Goal: Transaction & Acquisition: Purchase product/service

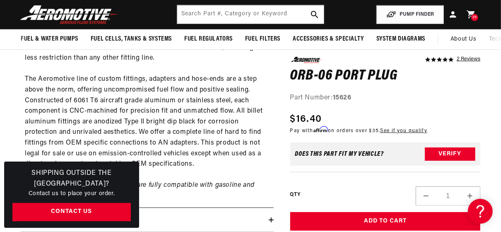
scroll to position [66, 0]
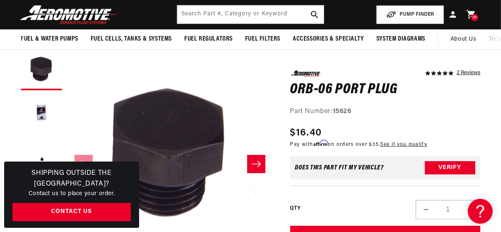
click at [475, 12] on icon at bounding box center [471, 14] width 8 height 9
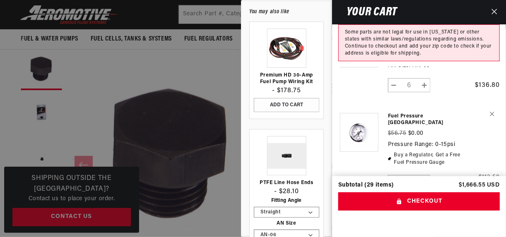
scroll to position [0, 864]
click at [416, 113] on link "Fuel Pressure [GEOGRAPHIC_DATA]" at bounding box center [429, 119] width 82 height 13
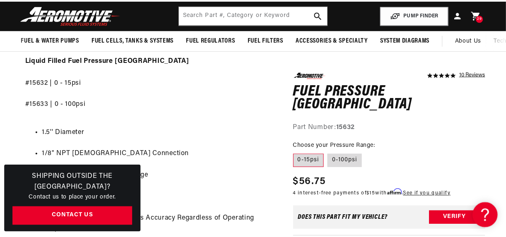
scroll to position [0, 1]
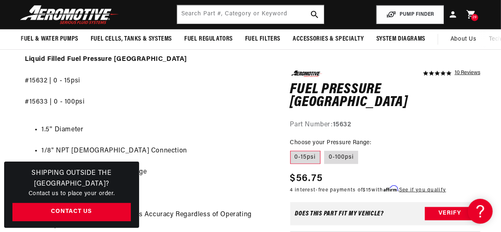
click at [471, 13] on icon at bounding box center [471, 14] width 8 height 9
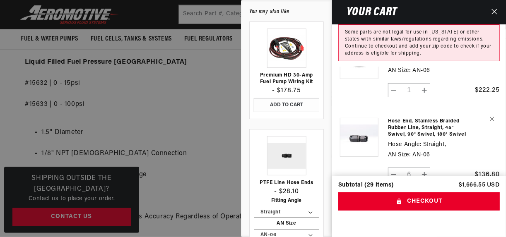
scroll to position [0, 0]
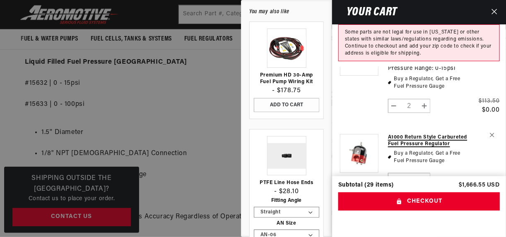
click at [422, 134] on link "A1000 Return Style Carbureted Fuel Pressure Regulator" at bounding box center [429, 140] width 82 height 13
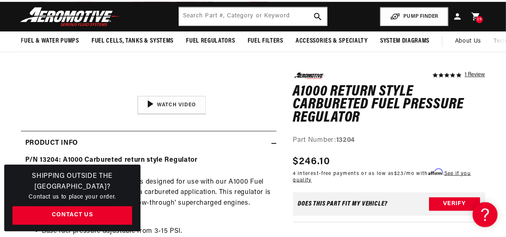
scroll to position [232, 0]
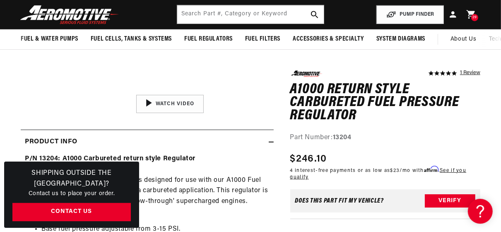
click at [473, 14] on span "29" at bounding box center [475, 17] width 5 height 7
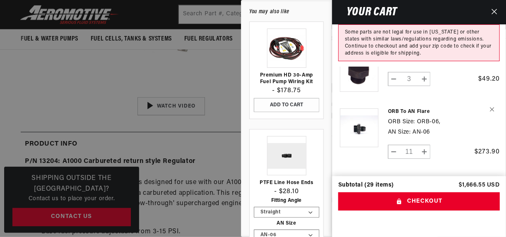
scroll to position [454, 0]
click at [413, 108] on link "ORB to AN Flare" at bounding box center [429, 111] width 82 height 7
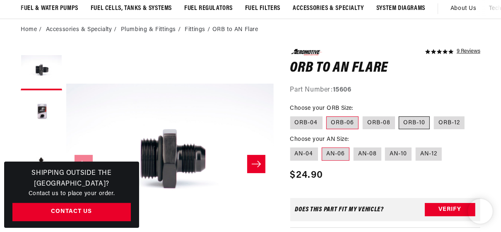
scroll to position [0, 427]
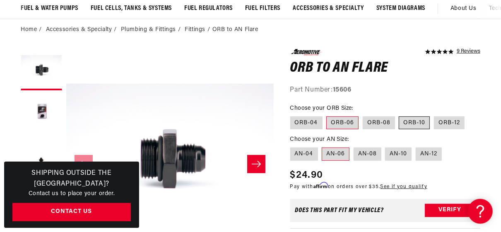
click at [418, 120] on label "ORB-10" at bounding box center [414, 122] width 31 height 13
click at [400, 115] on input "ORB-10" at bounding box center [399, 115] width 0 height 0
radio input "true"
click at [382, 123] on label "ORB-08" at bounding box center [379, 122] width 32 height 13
click at [363, 115] on input "ORB-08" at bounding box center [363, 115] width 0 height 0
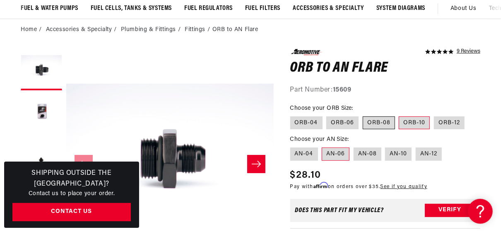
radio input "true"
click at [344, 120] on label "ORB-06" at bounding box center [342, 122] width 32 height 13
click at [327, 115] on input "ORB-06" at bounding box center [327, 115] width 0 height 0
radio input "true"
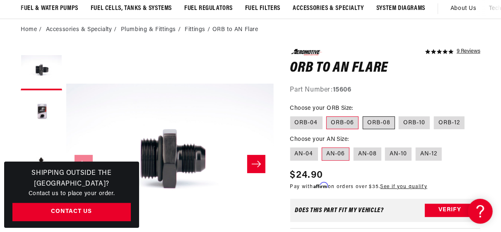
click at [380, 124] on label "ORB-08" at bounding box center [379, 122] width 32 height 13
click at [363, 115] on input "ORB-08" at bounding box center [363, 115] width 0 height 0
radio input "true"
click at [345, 121] on label "ORB-06" at bounding box center [342, 122] width 32 height 13
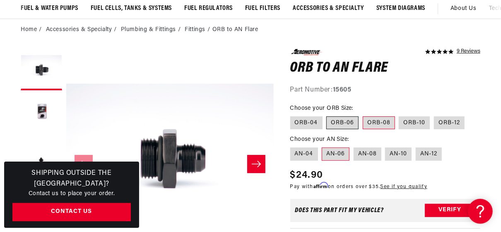
click at [327, 115] on input "ORB-06" at bounding box center [327, 115] width 0 height 0
radio input "true"
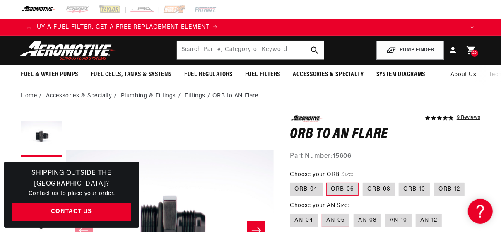
click at [472, 49] on icon at bounding box center [471, 50] width 8 height 9
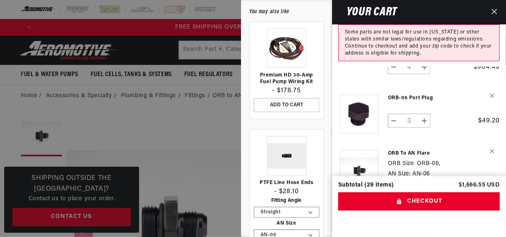
scroll to position [398, 0]
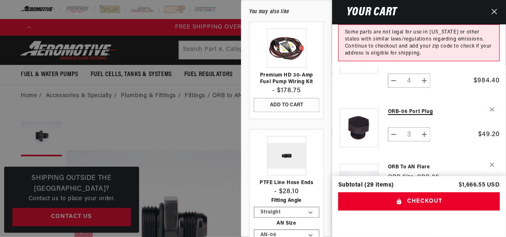
click at [411, 109] on link "ORB-06 Port Plug" at bounding box center [429, 112] width 82 height 7
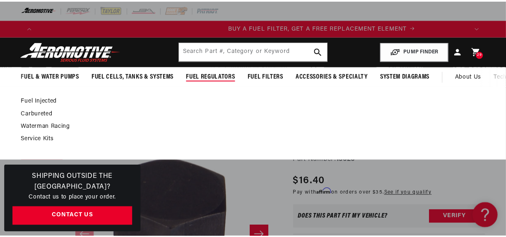
scroll to position [0, 427]
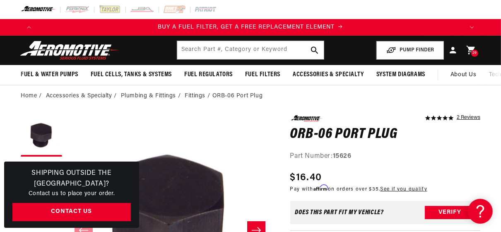
click at [472, 49] on icon at bounding box center [471, 50] width 8 height 9
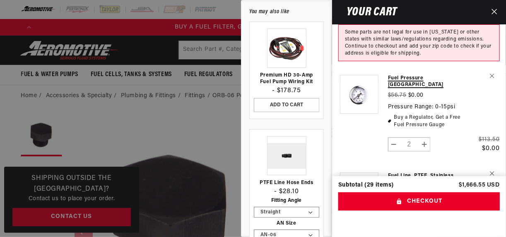
scroll to position [0, 432]
click at [416, 78] on link "Fuel Pressure [GEOGRAPHIC_DATA]" at bounding box center [429, 81] width 82 height 13
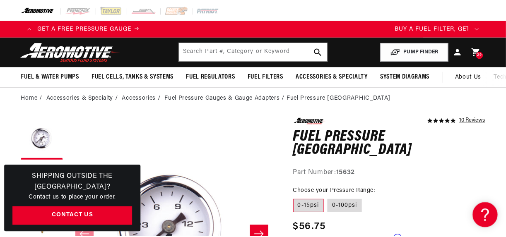
scroll to position [0, 427]
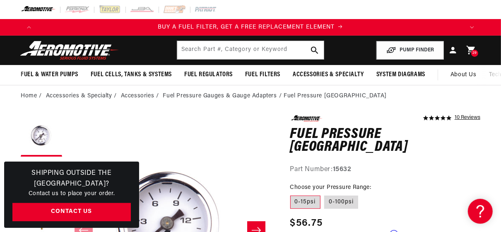
click at [470, 48] on icon at bounding box center [471, 50] width 8 height 9
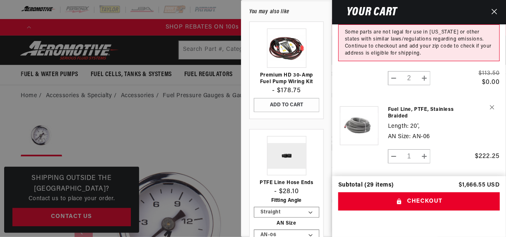
scroll to position [99, 0]
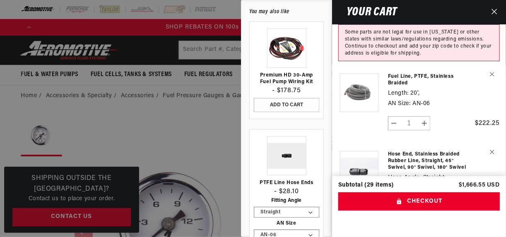
click at [393, 116] on button "Decrease quantity for Fuel Line, PTFE, Stainless Braided" at bounding box center [394, 123] width 11 height 14
type input "0"
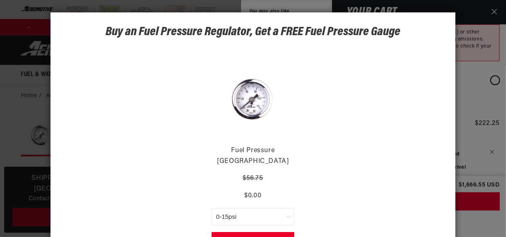
scroll to position [46, 0]
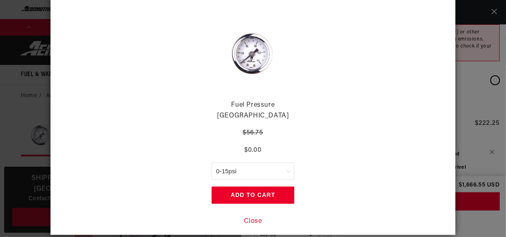
click at [254, 217] on button "Close" at bounding box center [253, 222] width 18 height 11
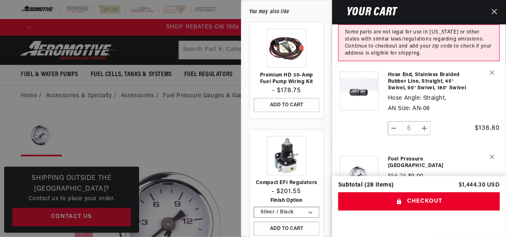
scroll to position [0, 864]
click at [396, 121] on button "Decrease quantity for Hose End, Stainless Braided Rubber Line, Straight, 45° Sw…" at bounding box center [394, 128] width 11 height 14
type input "5"
click at [396, 120] on form "Product image Product Total Quantity Fuel Pressure Gauges Regular price $56.75 …" at bounding box center [419, 215] width 174 height 499
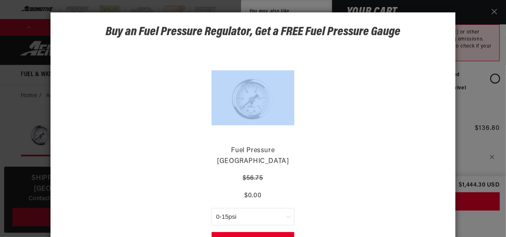
click at [396, 120] on div "Fuel Pressure Gauges $56.75 $0.00 0-15psi 0-100psi Add to Cart" at bounding box center [253, 153] width 330 height 218
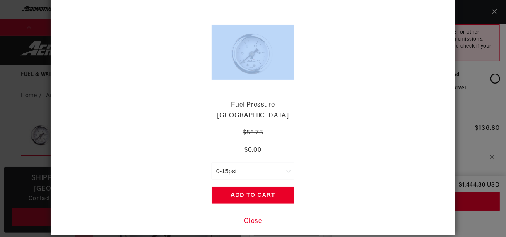
click at [253, 217] on button "Close" at bounding box center [253, 222] width 18 height 11
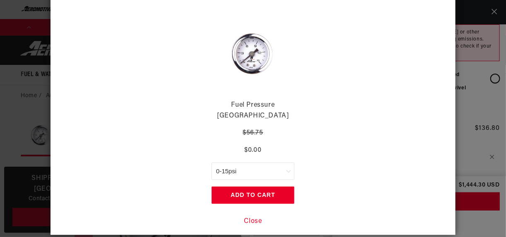
click at [250, 217] on button "Close" at bounding box center [253, 222] width 18 height 11
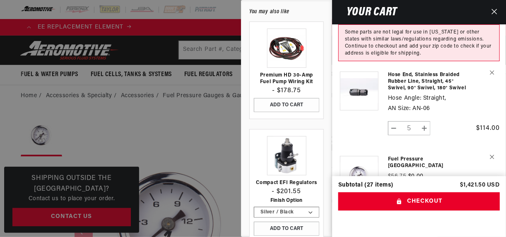
scroll to position [0, 0]
click at [394, 123] on button "Decrease quantity for Hose End, Stainless Braided Rubber Line, Straight, 45° Sw…" at bounding box center [394, 128] width 11 height 14
type input "4"
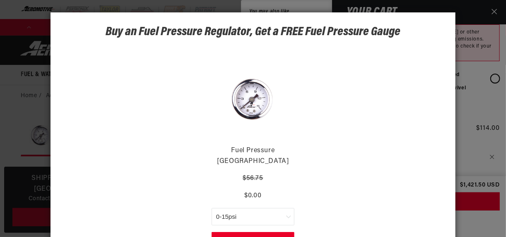
click at [393, 123] on div "Fuel Pressure Gauges $56.75 $0.00 0-15psi 0-100psi Add to Cart" at bounding box center [253, 153] width 330 height 218
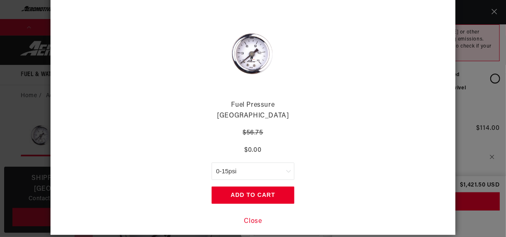
click at [253, 217] on button "Close" at bounding box center [253, 222] width 18 height 11
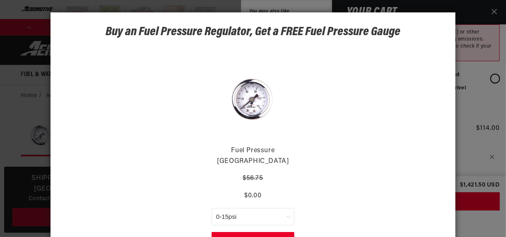
scroll to position [0, 432]
click at [254, 211] on div "Silver / Black Black" at bounding box center [286, 212] width 65 height 11
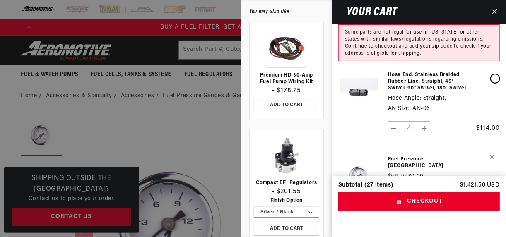
click at [248, 211] on div "Premium HD 30-Amp Fuel Pump Wiring Kit - $178.75 ADD TO CART" at bounding box center [286, 132] width 87 height 221
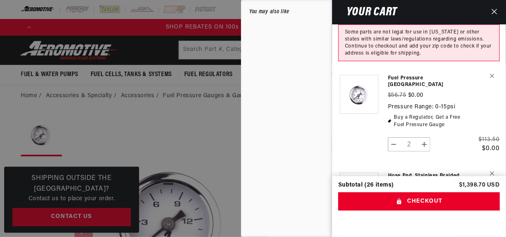
click at [397, 164] on td "Hose End, Stainless Braided Rubber Line, Straight, 45° Swivel, 90° Swivel, 180°…" at bounding box center [429, 189] width 82 height 50
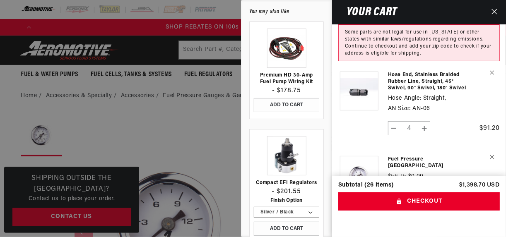
click at [394, 122] on button "Decrease quantity for Hose End, Stainless Braided Rubber Line, Straight, 45° Sw…" at bounding box center [394, 128] width 11 height 14
type input "3"
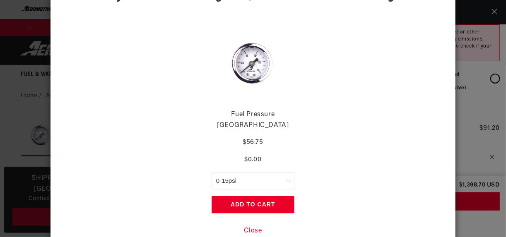
scroll to position [46, 0]
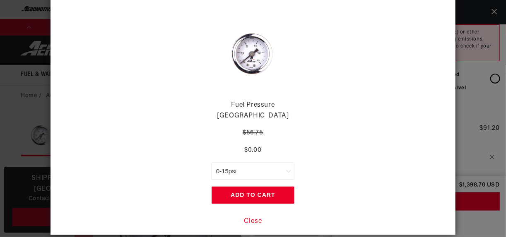
click at [252, 217] on button "Close" at bounding box center [253, 222] width 18 height 11
click at [254, 217] on button "Close" at bounding box center [253, 222] width 18 height 11
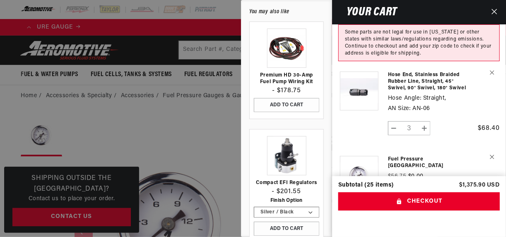
scroll to position [0, 0]
click at [396, 122] on button "Decrease quantity for Hose End, Stainless Braided Rubber Line, Straight, 45° Sw…" at bounding box center [394, 128] width 11 height 14
type input "2"
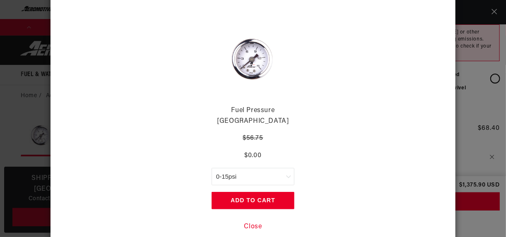
scroll to position [46, 0]
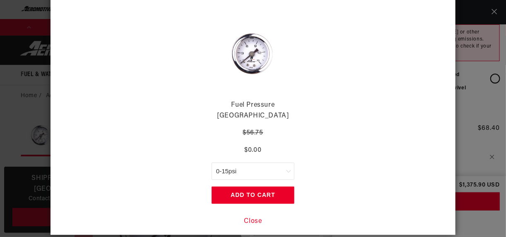
click at [246, 217] on button "Close" at bounding box center [253, 222] width 18 height 11
click at [251, 217] on button "Close" at bounding box center [253, 222] width 18 height 11
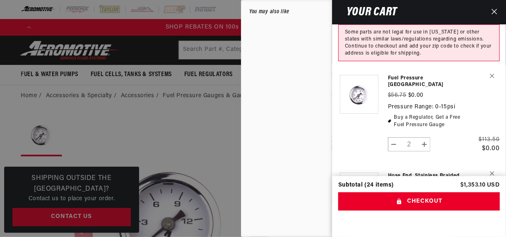
scroll to position [101, 0]
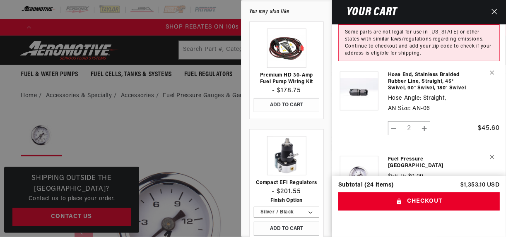
click at [395, 122] on button "Decrease quantity for Hose End, Stainless Braided Rubber Line, Straight, 45° Sw…" at bounding box center [394, 128] width 11 height 14
type input "1"
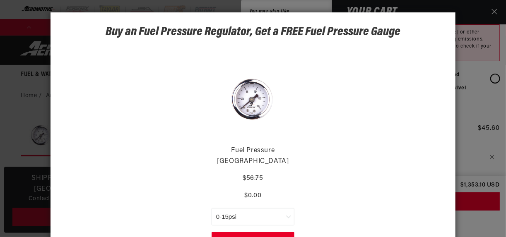
scroll to position [46, 0]
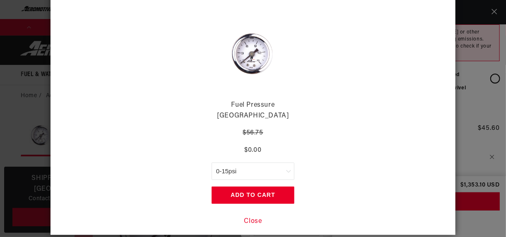
click at [248, 217] on button "Close" at bounding box center [253, 222] width 18 height 11
click at [252, 217] on button "Close" at bounding box center [253, 222] width 18 height 11
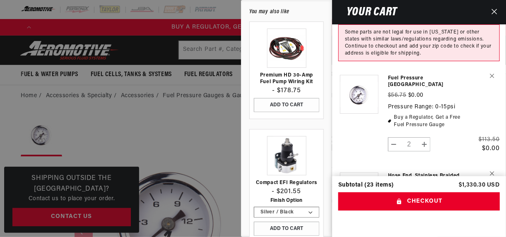
scroll to position [101, 0]
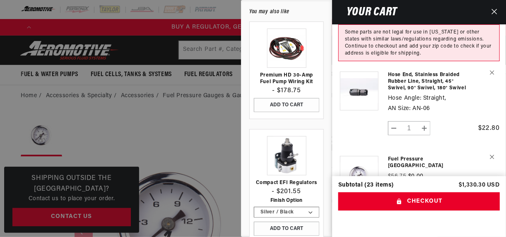
click at [394, 122] on button "Decrease quantity for Hose End, Stainless Braided Rubber Line, Straight, 45° Sw…" at bounding box center [394, 128] width 11 height 14
type input "0"
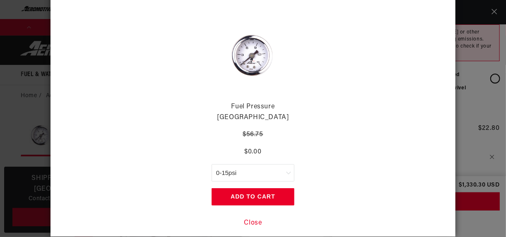
scroll to position [46, 0]
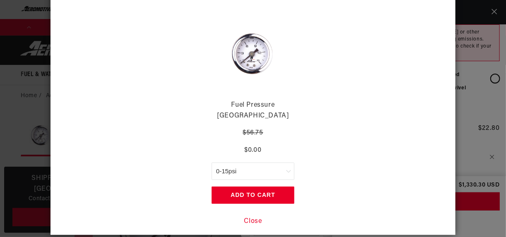
click at [256, 217] on button "Close" at bounding box center [253, 222] width 18 height 11
click at [253, 217] on button "Close" at bounding box center [253, 222] width 18 height 11
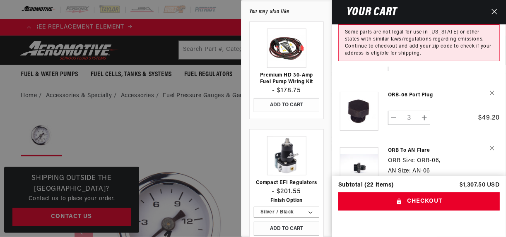
scroll to position [0, 0]
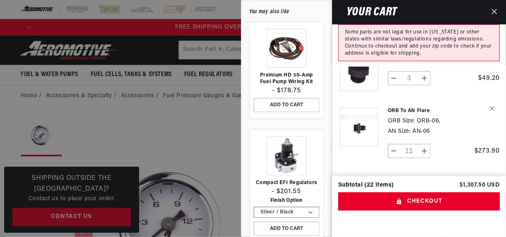
click at [397, 144] on button "Decrease quantity for ORB to AN Flare" at bounding box center [394, 151] width 11 height 14
type input "10"
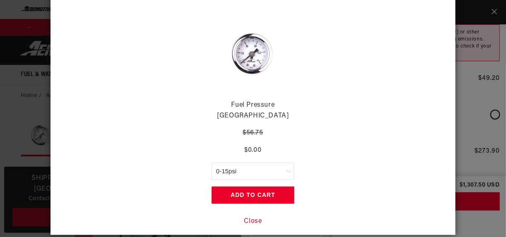
click at [250, 217] on button "Close" at bounding box center [253, 222] width 18 height 11
click at [254, 217] on button "Close" at bounding box center [253, 222] width 18 height 11
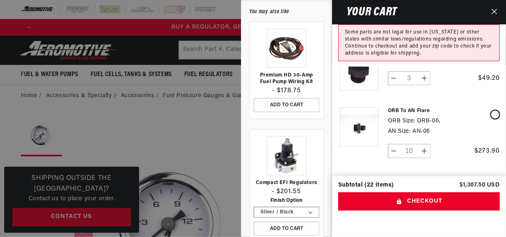
click at [394, 144] on button "Decrease quantity for ORB to AN Flare" at bounding box center [394, 151] width 11 height 14
type input "9"
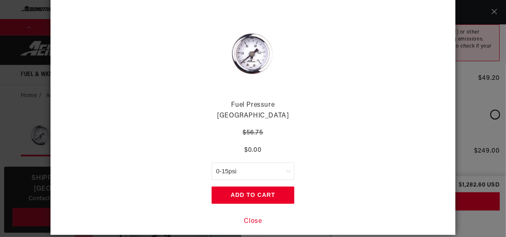
click at [255, 217] on button "Close" at bounding box center [253, 222] width 18 height 11
click at [251, 217] on button "Close" at bounding box center [253, 222] width 18 height 11
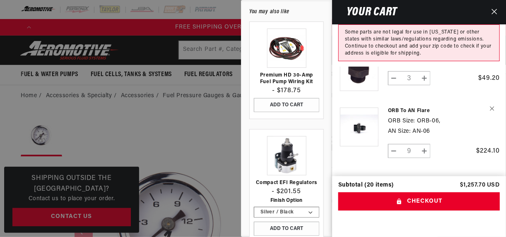
click at [396, 144] on button "Decrease quantity for ORB to AN Flare" at bounding box center [394, 151] width 11 height 14
type input "8"
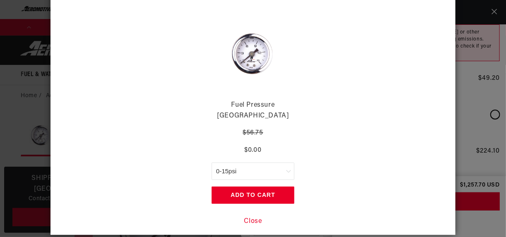
click at [255, 217] on button "Close" at bounding box center [253, 222] width 18 height 11
click at [259, 217] on button "Close" at bounding box center [253, 222] width 18 height 11
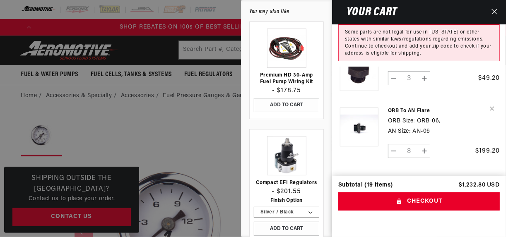
click at [394, 144] on button "Decrease quantity for ORB to AN Flare" at bounding box center [394, 151] width 11 height 14
type input "7"
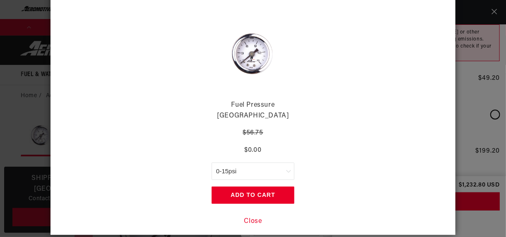
click at [254, 217] on button "Close" at bounding box center [253, 222] width 18 height 11
click at [248, 217] on button "Close" at bounding box center [253, 222] width 18 height 11
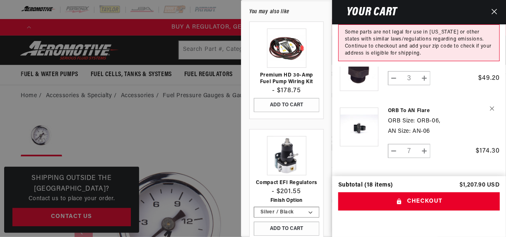
click at [397, 144] on button "Decrease quantity for ORB to AN Flare" at bounding box center [394, 151] width 11 height 14
type input "6"
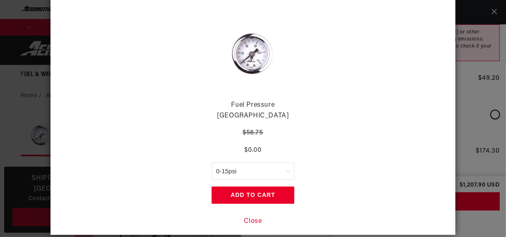
click at [256, 217] on button "Close" at bounding box center [253, 222] width 18 height 11
click at [250, 217] on button "Close" at bounding box center [253, 222] width 18 height 11
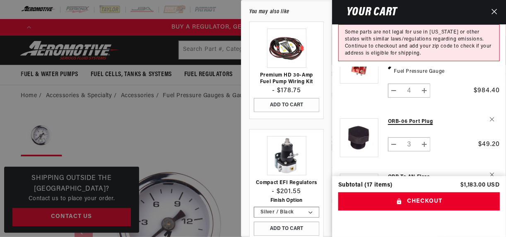
click at [410, 118] on link "ORB-06 Port Plug" at bounding box center [429, 121] width 82 height 7
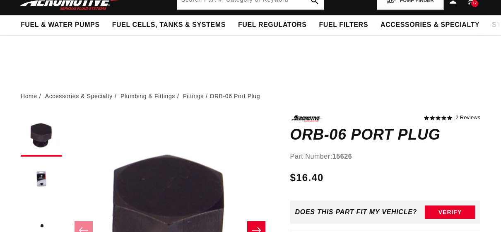
scroll to position [61, 0]
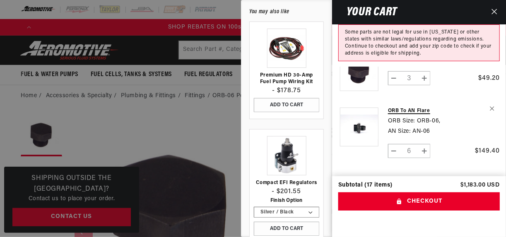
scroll to position [0, 864]
click at [420, 108] on link "ORB to AN Flare" at bounding box center [429, 111] width 82 height 7
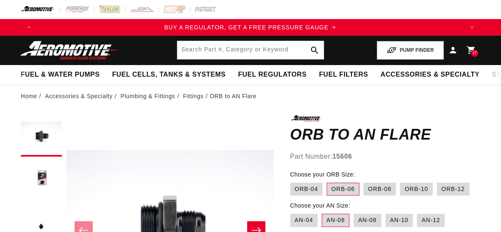
scroll to position [99, 0]
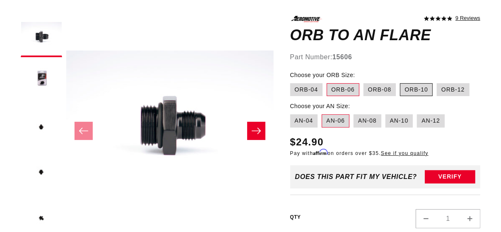
click at [424, 93] on label "ORB-10" at bounding box center [416, 89] width 33 height 13
click at [401, 82] on input "ORB-10" at bounding box center [400, 82] width 0 height 0
radio input "true"
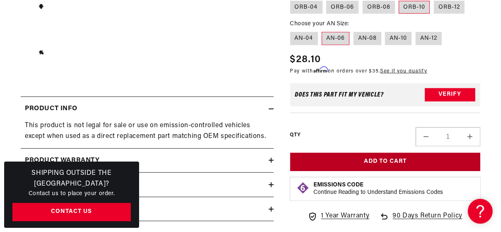
scroll to position [0, 853]
click at [385, 163] on button "Add to Cart" at bounding box center [385, 161] width 191 height 19
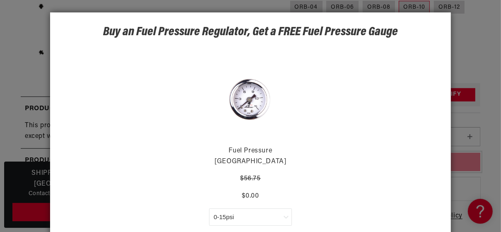
scroll to position [51, 0]
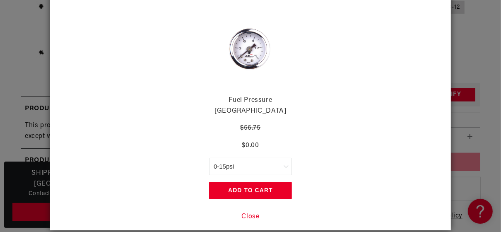
click at [251, 212] on button "Close" at bounding box center [251, 217] width 18 height 11
click at [246, 212] on button "Close" at bounding box center [251, 217] width 18 height 11
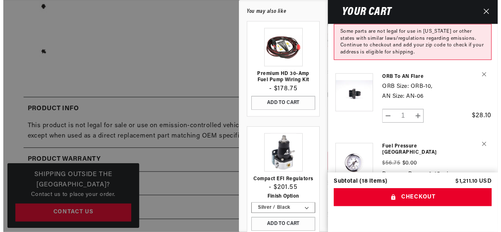
scroll to position [0, 432]
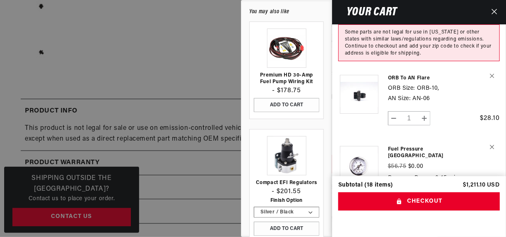
click at [495, 12] on icon "Close" at bounding box center [494, 11] width 5 height 5
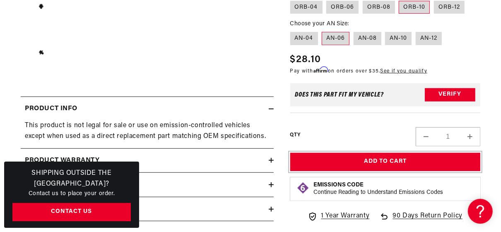
scroll to position [0, 853]
click at [386, 6] on label "ORB-08" at bounding box center [379, 6] width 32 height 13
radio input "true"
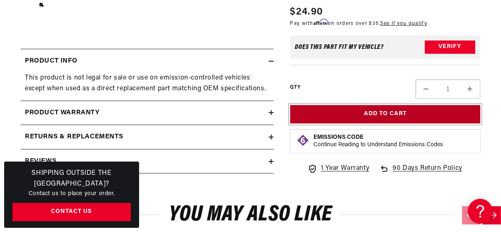
click at [405, 115] on button "Add to Cart" at bounding box center [385, 114] width 191 height 19
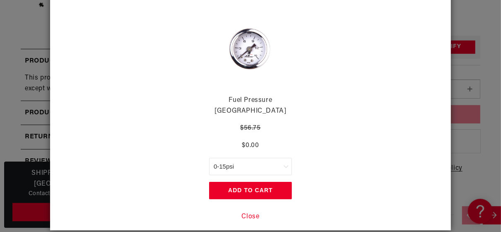
click at [256, 212] on button "Close" at bounding box center [251, 217] width 18 height 11
click at [251, 212] on button "Close" at bounding box center [251, 217] width 18 height 11
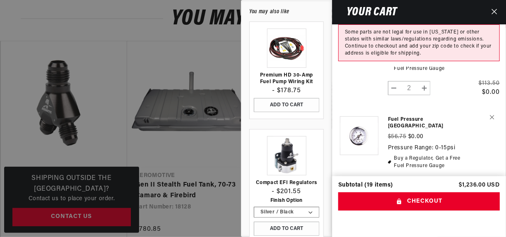
click at [394, 81] on button "Decrease quantity for Fuel Pressure [GEOGRAPHIC_DATA]" at bounding box center [394, 88] width 11 height 14
type input "1"
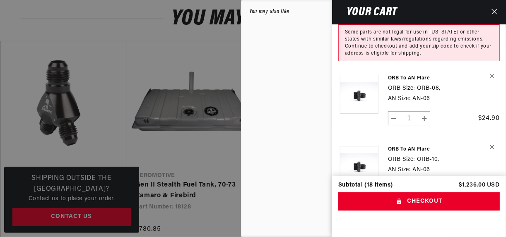
click at [394, 80] on tr "ORB to AN Flare ORB Size: ORB-08, AN Size: AN-06 1" at bounding box center [419, 102] width 162 height 71
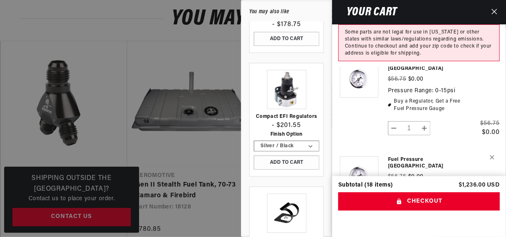
click at [395, 121] on button "Decrease quantity for Fuel Pressure [GEOGRAPHIC_DATA]" at bounding box center [394, 128] width 11 height 14
type input "0"
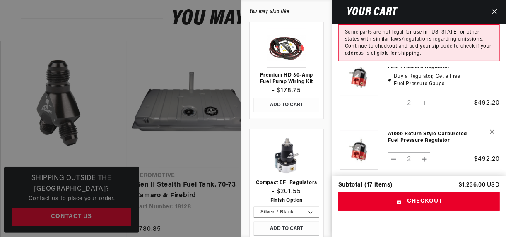
click at [393, 152] on button "Decrease quantity for A1000 Return Style Carbureted Fuel Pressure Regulator" at bounding box center [394, 159] width 11 height 14
type input "1"
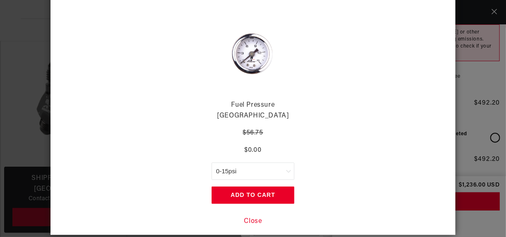
click at [250, 217] on button "Close" at bounding box center [253, 222] width 18 height 11
click at [253, 217] on button "Close" at bounding box center [253, 222] width 18 height 11
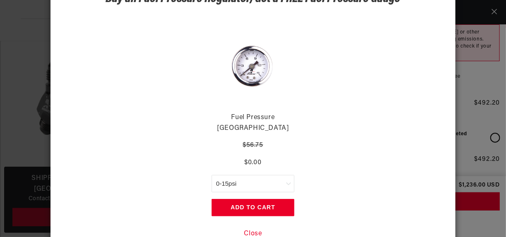
click at [249, 229] on button "Close" at bounding box center [253, 234] width 18 height 11
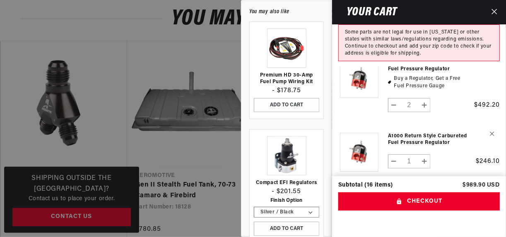
click at [392, 155] on button "Decrease quantity for A1000 Return Style Carbureted Fuel Pressure Regulator" at bounding box center [394, 162] width 11 height 14
type input "0"
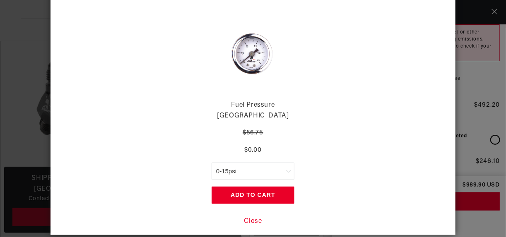
click at [259, 217] on button "Close" at bounding box center [253, 222] width 18 height 11
click at [257, 217] on button "Close" at bounding box center [253, 222] width 18 height 11
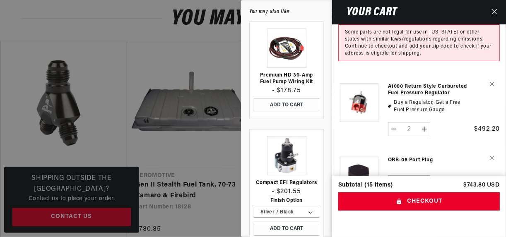
click at [394, 123] on button "Decrease quantity for A1000 Return Style Carbureted Fuel Pressure Regulator" at bounding box center [394, 129] width 11 height 14
type input "1"
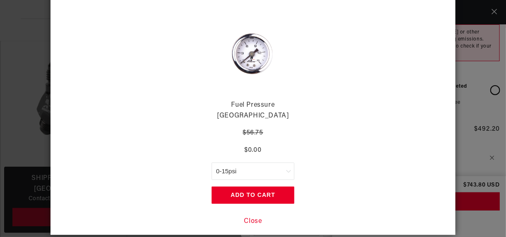
click at [248, 217] on button "Close" at bounding box center [253, 222] width 18 height 11
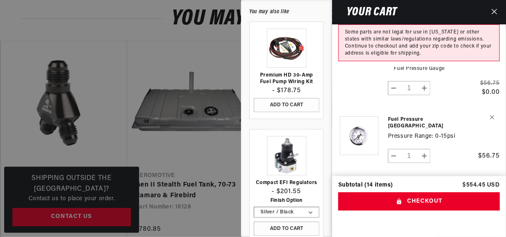
click at [394, 149] on button "Decrease quantity for Fuel Pressure [GEOGRAPHIC_DATA]" at bounding box center [394, 156] width 11 height 14
type input "0"
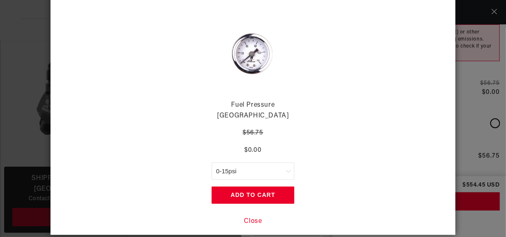
click at [251, 217] on button "Close" at bounding box center [253, 222] width 18 height 11
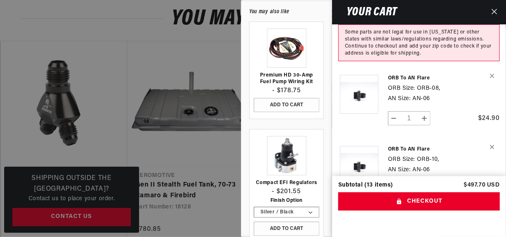
click at [494, 11] on icon "Close" at bounding box center [495, 12] width 6 height 6
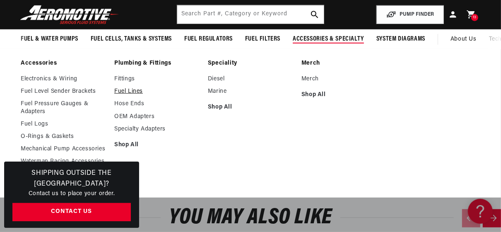
click at [136, 89] on link "Fuel Lines" at bounding box center [156, 91] width 85 height 7
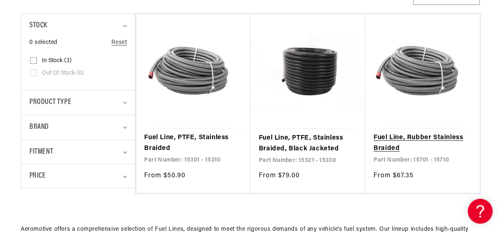
scroll to position [0, 853]
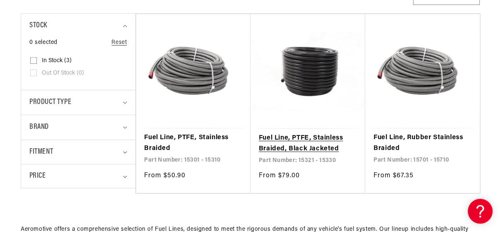
click at [331, 141] on link "Fuel Line, PTFE, Stainless Braided, Black Jacketed" at bounding box center [308, 143] width 98 height 21
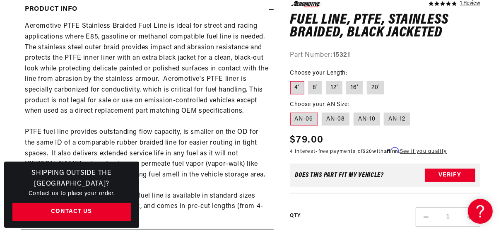
scroll to position [0, 1280]
click at [375, 88] on label "20'" at bounding box center [375, 87] width 17 height 13
click at [367, 80] on input "20'" at bounding box center [367, 80] width 0 height 0
radio input "true"
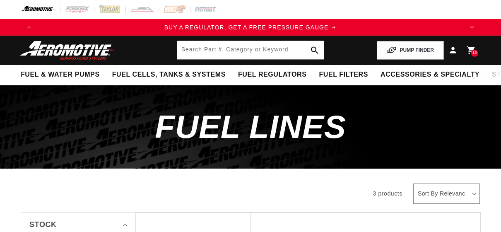
scroll to position [199, 0]
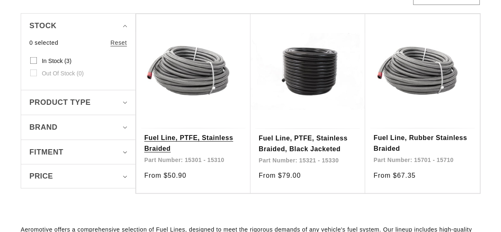
click at [193, 133] on link "Fuel Line, PTFE, Stainless Braided" at bounding box center [194, 143] width 98 height 21
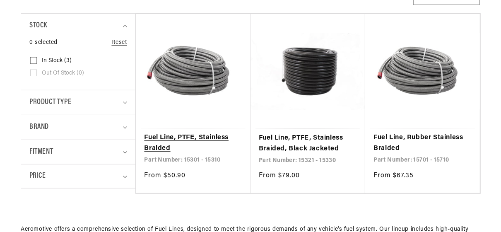
scroll to position [0, 0]
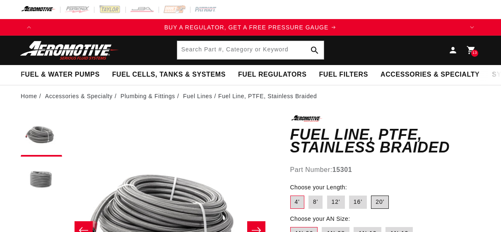
click at [378, 196] on label "20'" at bounding box center [380, 202] width 18 height 13
click at [372, 194] on input "20'" at bounding box center [371, 194] width 0 height 0
radio input "true"
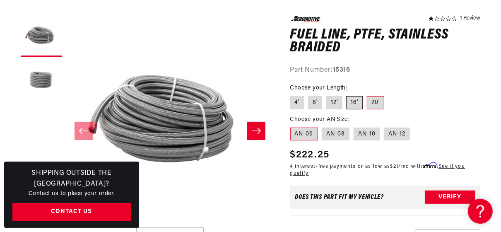
click at [353, 102] on label "16'" at bounding box center [354, 102] width 17 height 13
click at [347, 95] on input "16'" at bounding box center [347, 94] width 0 height 0
radio input "true"
click at [333, 102] on label "12'" at bounding box center [334, 102] width 16 height 13
click at [327, 95] on input "12'" at bounding box center [326, 94] width 0 height 0
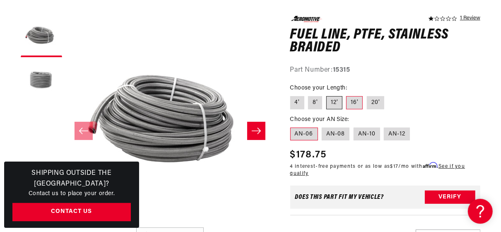
radio input "true"
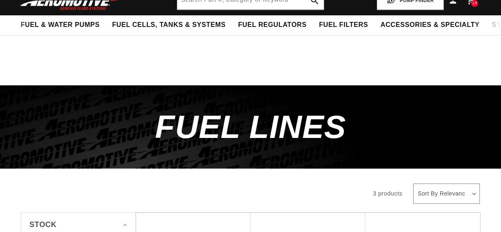
scroll to position [199, 0]
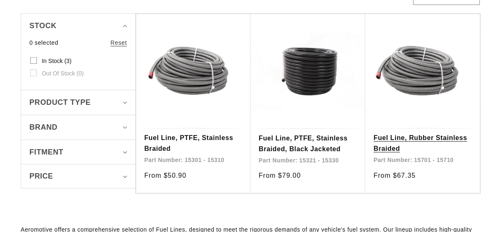
click at [428, 133] on link "Fuel Line, Rubber Stainless Braided" at bounding box center [423, 143] width 98 height 21
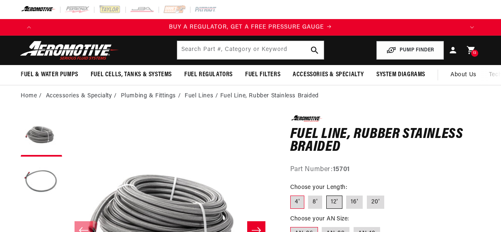
scroll to position [99, 0]
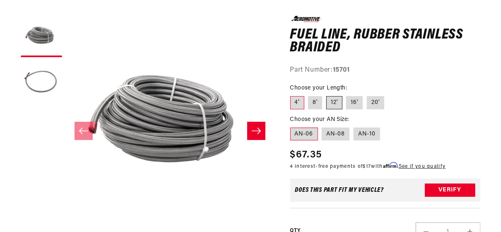
click at [335, 102] on label "12'" at bounding box center [334, 102] width 16 height 13
click at [327, 95] on input "12'" at bounding box center [326, 94] width 0 height 0
radio input "true"
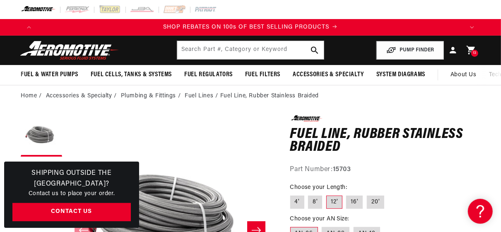
click at [472, 48] on icon at bounding box center [471, 50] width 8 height 9
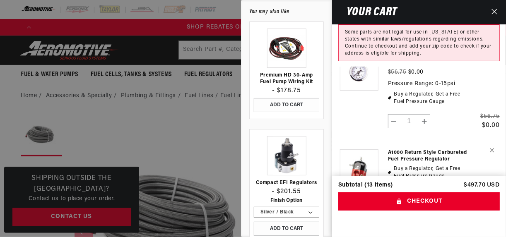
scroll to position [0, 864]
click at [426, 116] on button "Increase quantity for Fuel Pressure [GEOGRAPHIC_DATA]" at bounding box center [424, 121] width 11 height 14
type input "2"
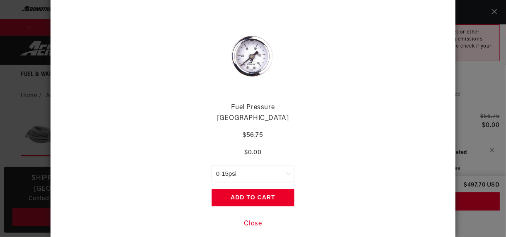
scroll to position [46, 0]
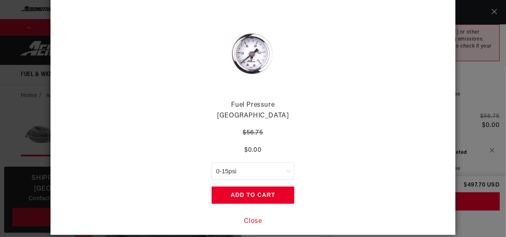
click at [259, 187] on button "Add to Cart" at bounding box center [253, 195] width 83 height 17
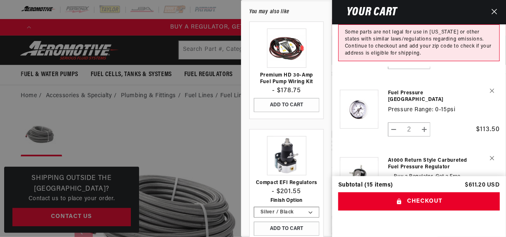
scroll to position [0, 0]
click at [425, 123] on button "Increase quantity for Fuel Pressure [GEOGRAPHIC_DATA]" at bounding box center [424, 130] width 11 height 14
type input "3"
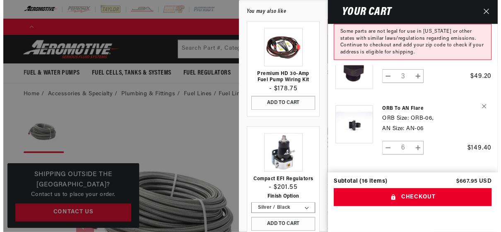
scroll to position [0, 1296]
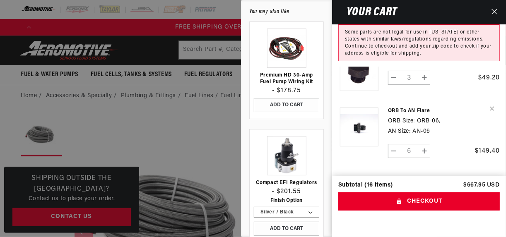
click at [496, 10] on icon "Close" at bounding box center [495, 12] width 6 height 6
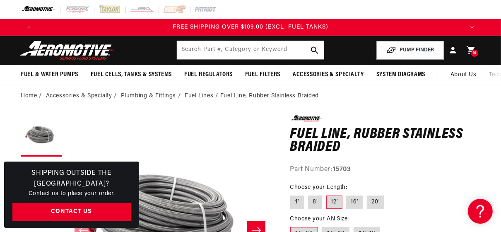
scroll to position [0, 1280]
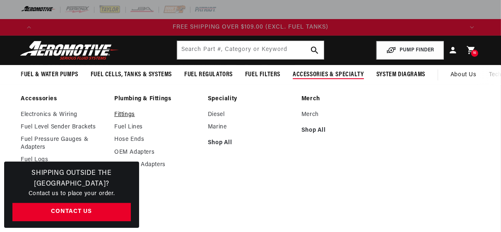
click at [121, 112] on link "Fittings" at bounding box center [156, 114] width 85 height 7
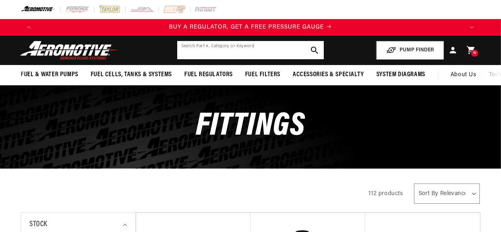
click at [244, 48] on input "text" at bounding box center [250, 50] width 147 height 18
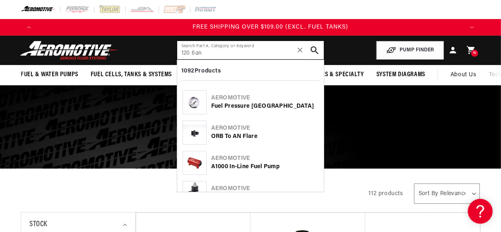
scroll to position [0, 1280]
type input "120 6an"
click at [314, 49] on icon "search button" at bounding box center [315, 50] width 8 height 8
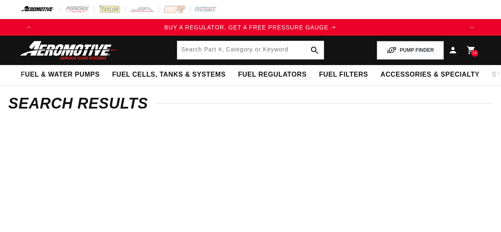
scroll to position [66, 0]
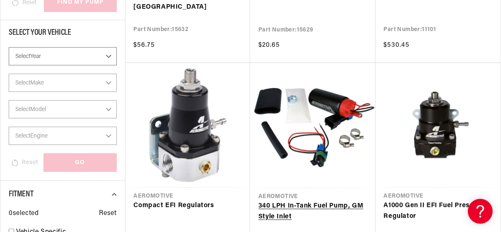
scroll to position [365, 0]
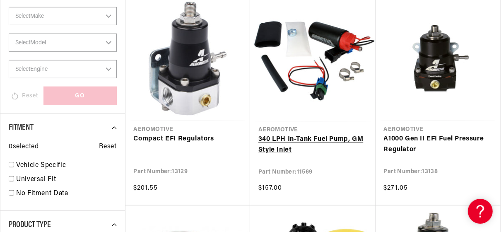
click at [296, 138] on link "340 LPH In-Tank Fuel Pump, GM Style Inlet" at bounding box center [313, 144] width 109 height 21
